Goal: Task Accomplishment & Management: Manage account settings

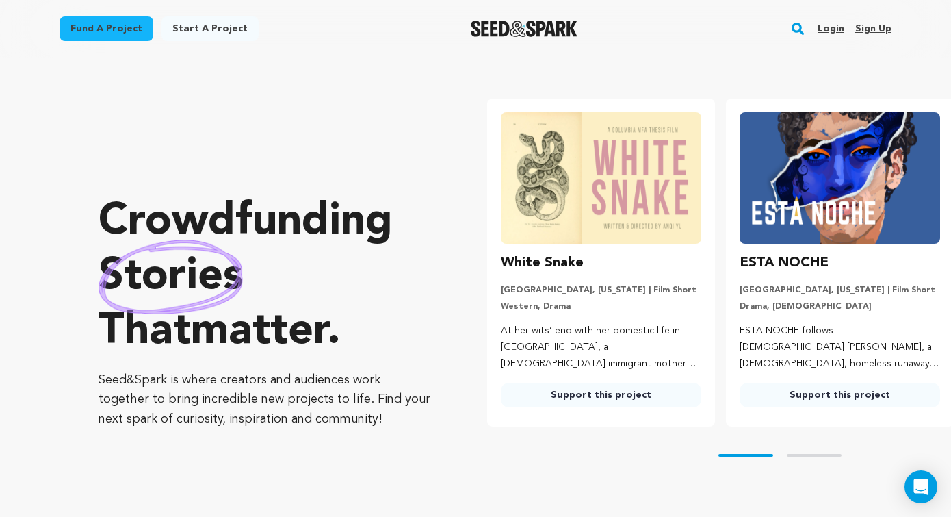
click at [832, 32] on link "Login" at bounding box center [831, 29] width 27 height 22
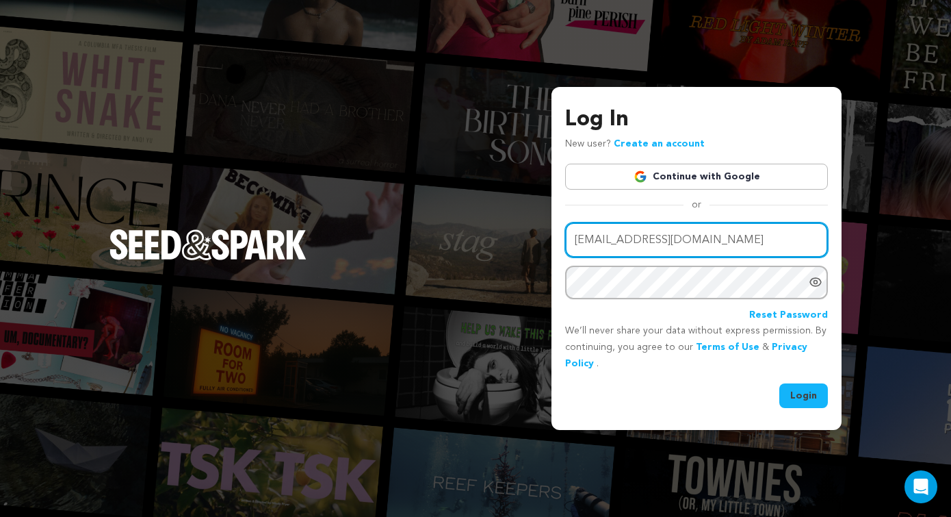
click at [658, 246] on input "mariwwalker@gmail.com" at bounding box center [696, 239] width 263 height 35
type input "sasak5@msn.com"
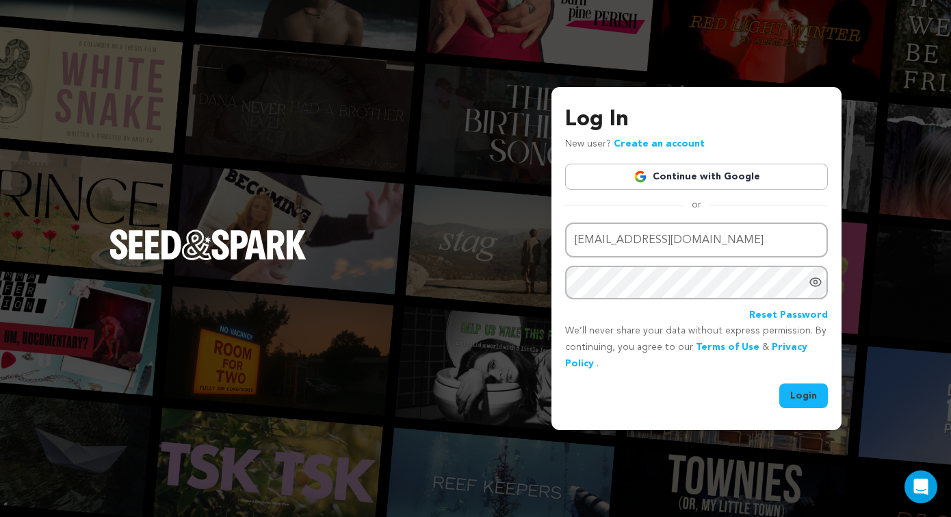
click at [791, 388] on button "Login" at bounding box center [803, 395] width 49 height 25
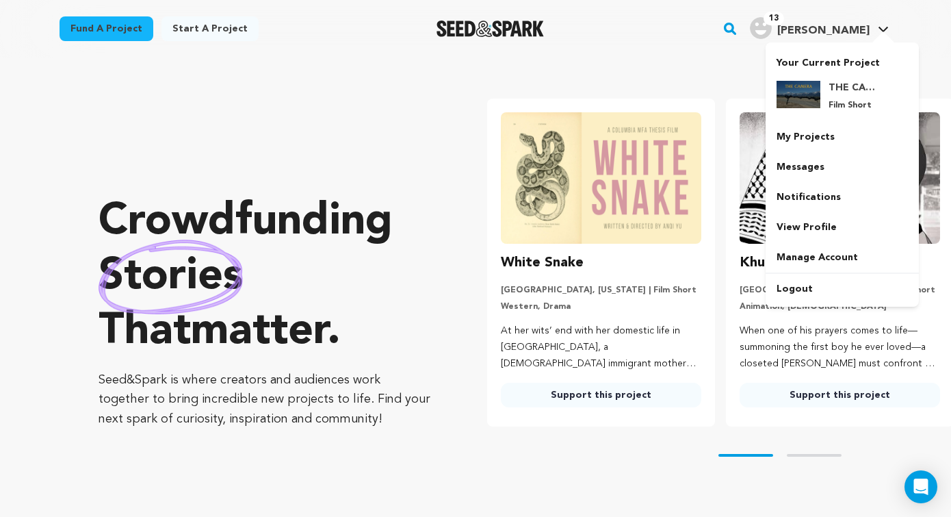
click at [855, 28] on span "[PERSON_NAME]" at bounding box center [823, 30] width 92 height 11
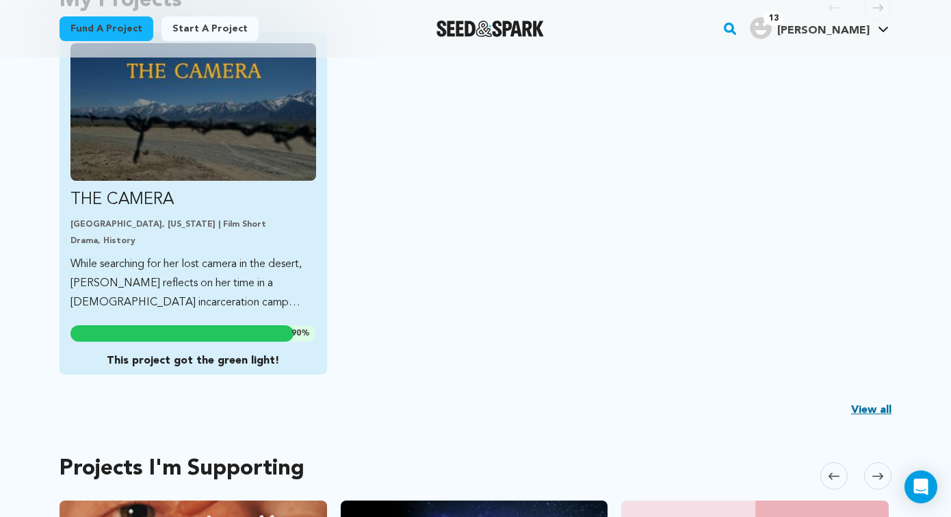
scroll to position [410, 0]
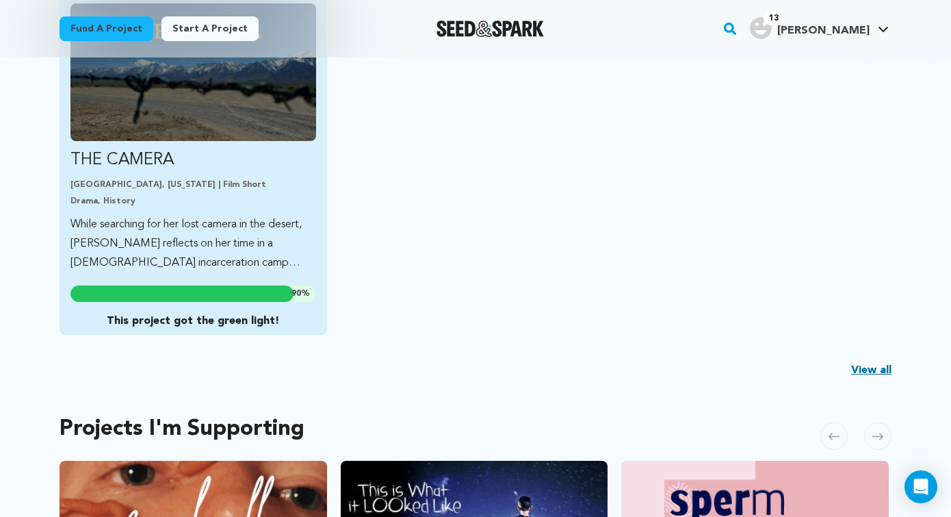
click at [155, 222] on p "While searching for her lost camera in the desert, [PERSON_NAME] reflects on he…" at bounding box center [193, 243] width 246 height 57
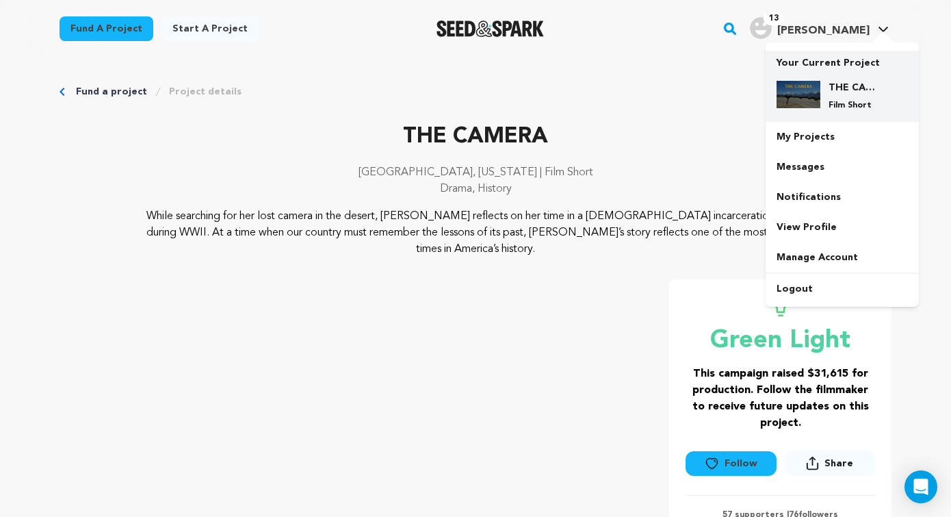
click at [833, 95] on div "THE CAMERA Film Short" at bounding box center [854, 96] width 66 height 30
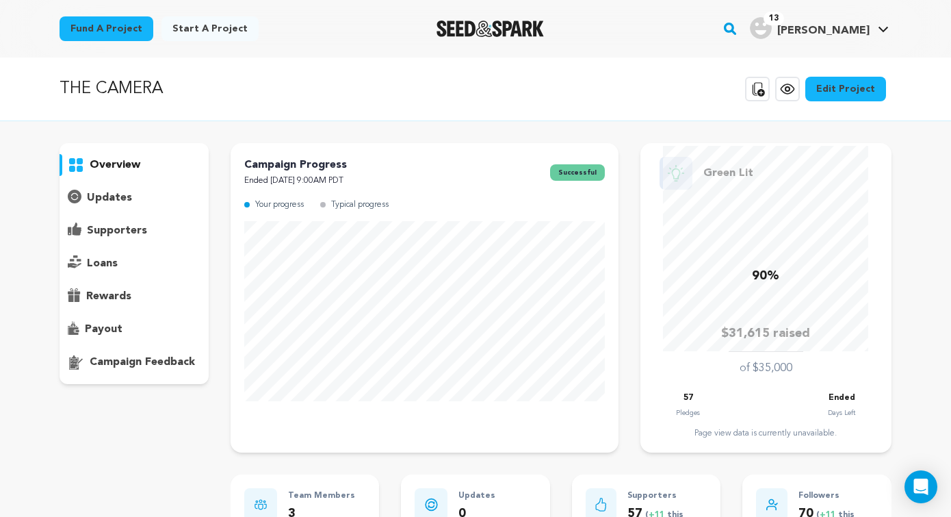
click at [103, 327] on p "payout" at bounding box center [104, 329] width 38 height 16
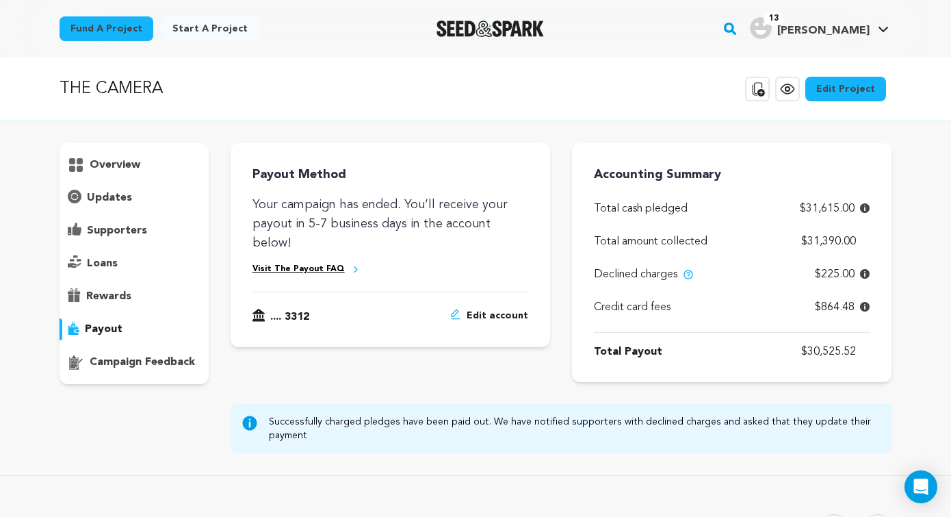
click at [101, 217] on div "overview" at bounding box center [134, 263] width 149 height 241
click at [101, 235] on p "supporters" at bounding box center [117, 230] width 60 height 16
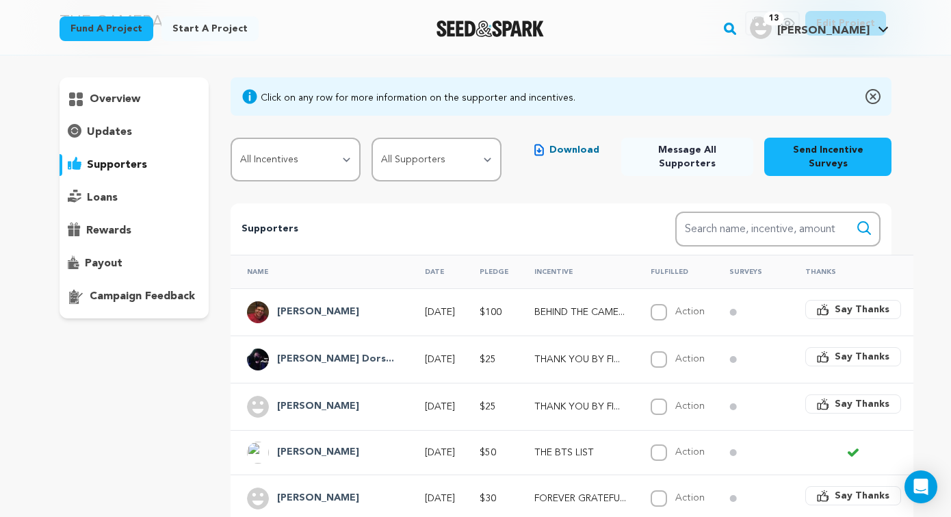
scroll to position [2, 0]
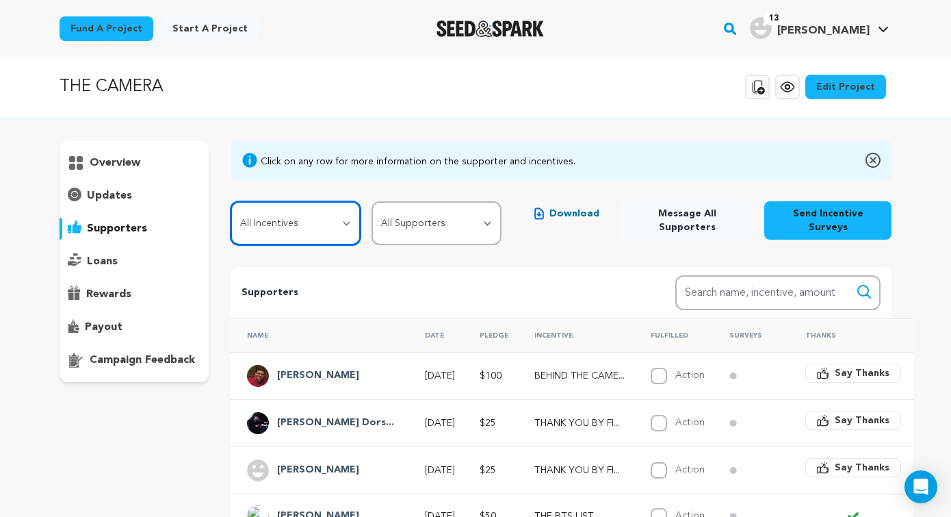
click at [313, 219] on select "All Incentives FOREVER GRATEFUL THANK YOU BY FILM THE BTS LIST BEHIND THE CAMER…" at bounding box center [296, 223] width 130 height 44
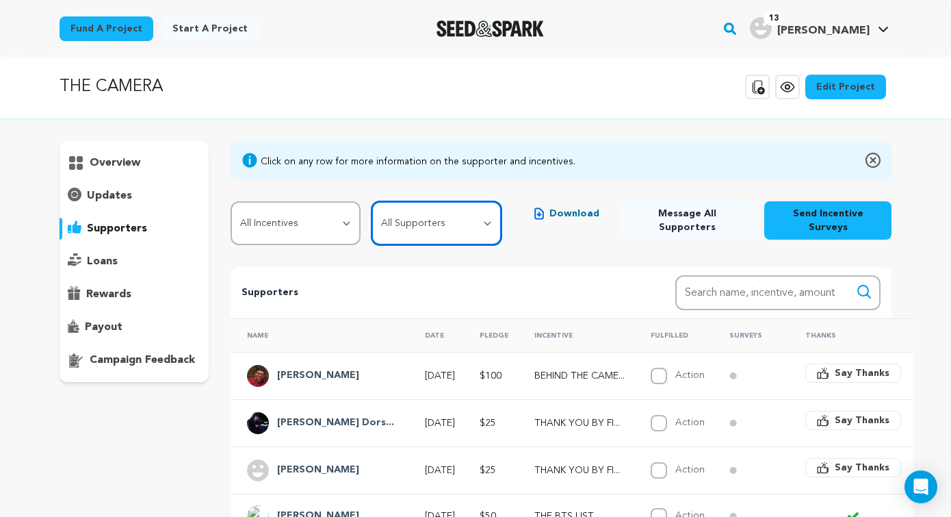
click at [423, 223] on select "All Supporters Survey not sent Survey incomplete Survey complete Incentive not …" at bounding box center [437, 223] width 130 height 44
select select "pledge_incomplete"
click at [375, 201] on select "All Supporters Survey not sent Survey incomplete Survey complete Incentive not …" at bounding box center [437, 223] width 130 height 44
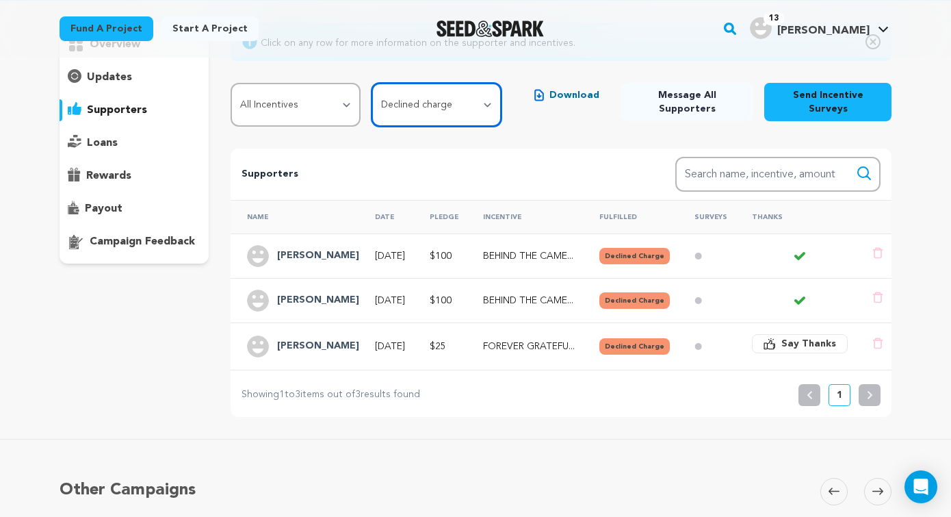
scroll to position [129, 0]
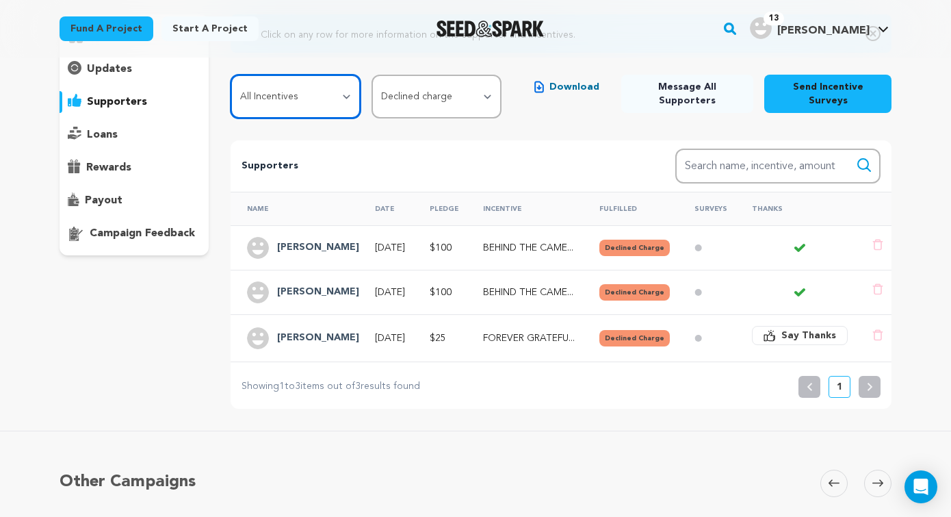
click at [312, 107] on select "All Incentives FOREVER GRATEFUL THANK YOU BY FILM THE BTS LIST BEHIND THE CAMER…" at bounding box center [296, 97] width 130 height 44
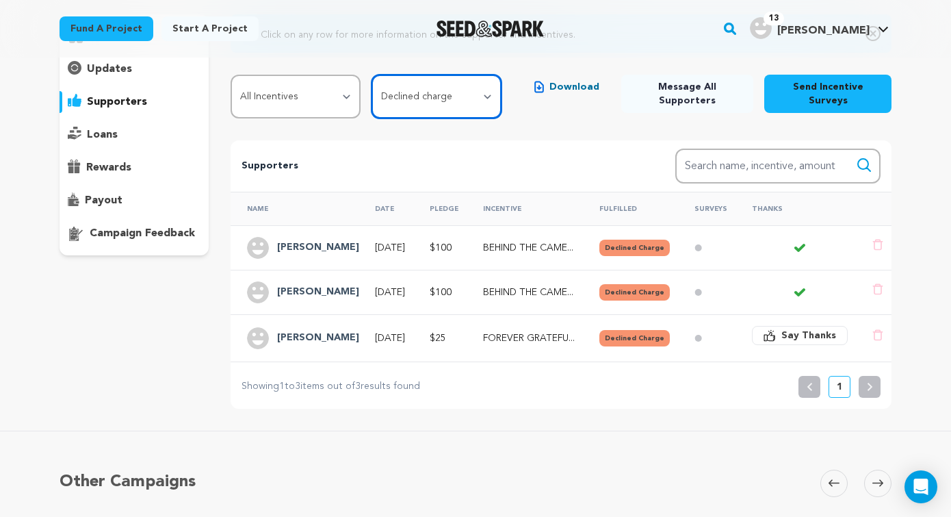
click at [454, 95] on select "All Supporters Survey not sent Survey incomplete Survey complete Incentive not …" at bounding box center [437, 97] width 130 height 44
select select
click at [375, 75] on select "All Supporters Survey not sent Survey incomplete Survey complete Incentive not …" at bounding box center [437, 97] width 130 height 44
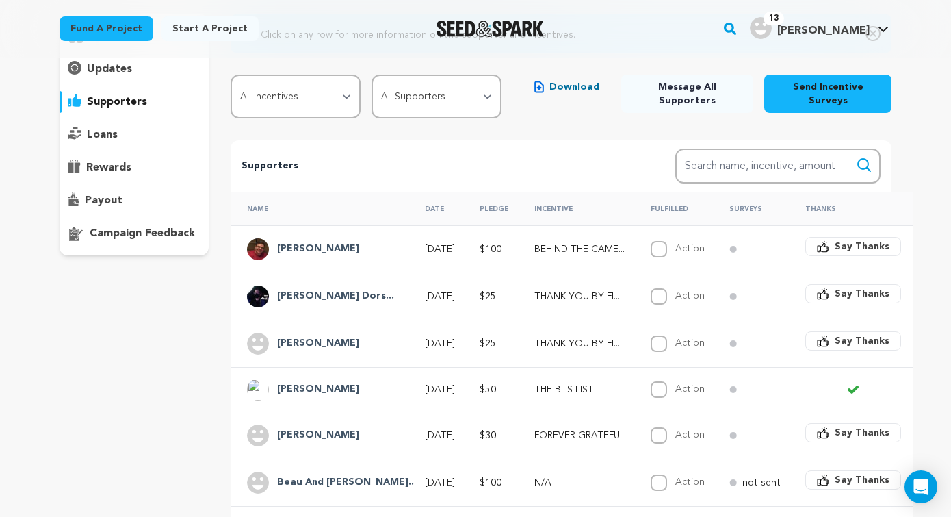
click at [579, 84] on span "Download" at bounding box center [575, 87] width 50 height 14
